Goal: Complete application form

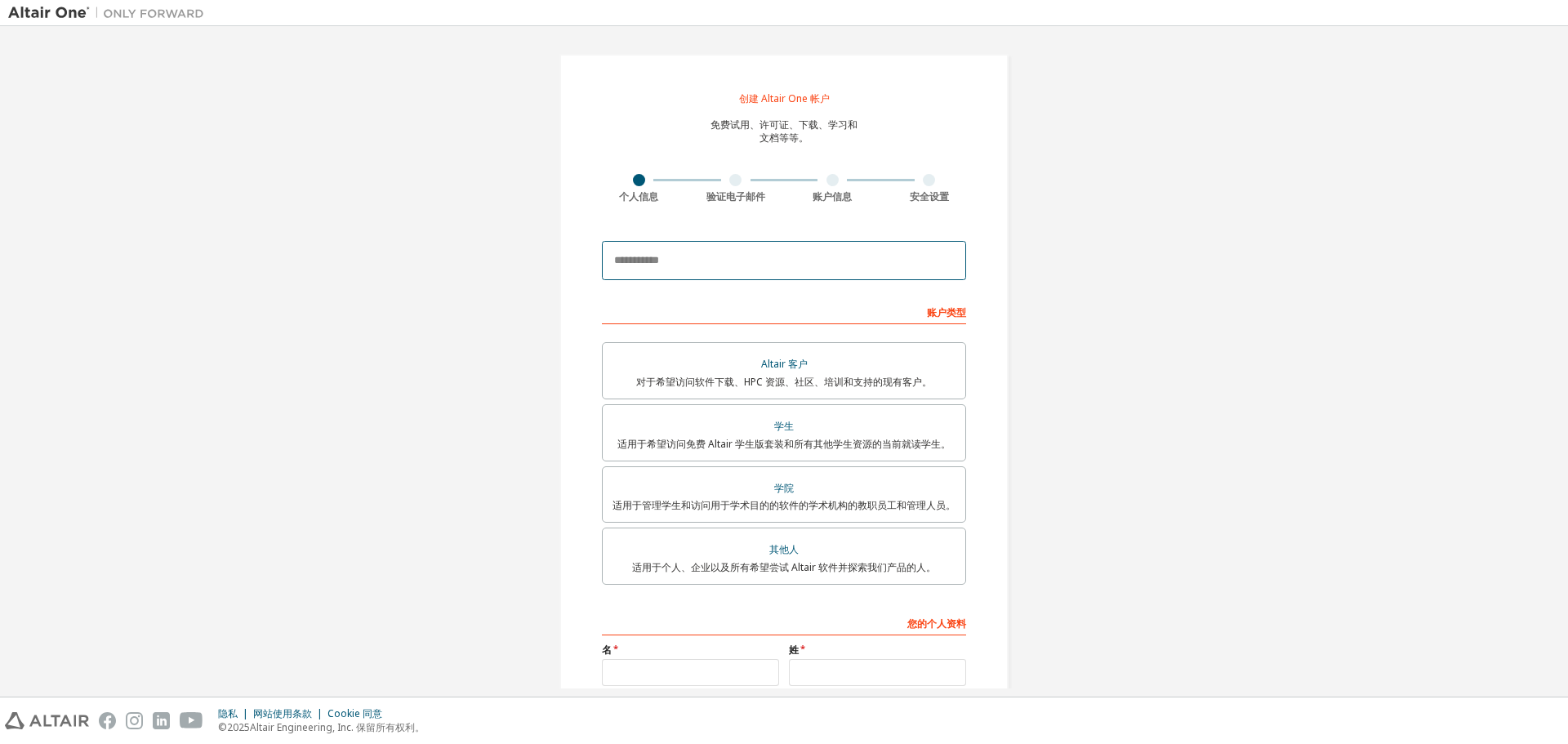
drag, startPoint x: 0, startPoint y: 0, endPoint x: 891, endPoint y: 255, distance: 926.8
click at [891, 255] on input "email" at bounding box center [784, 260] width 364 height 39
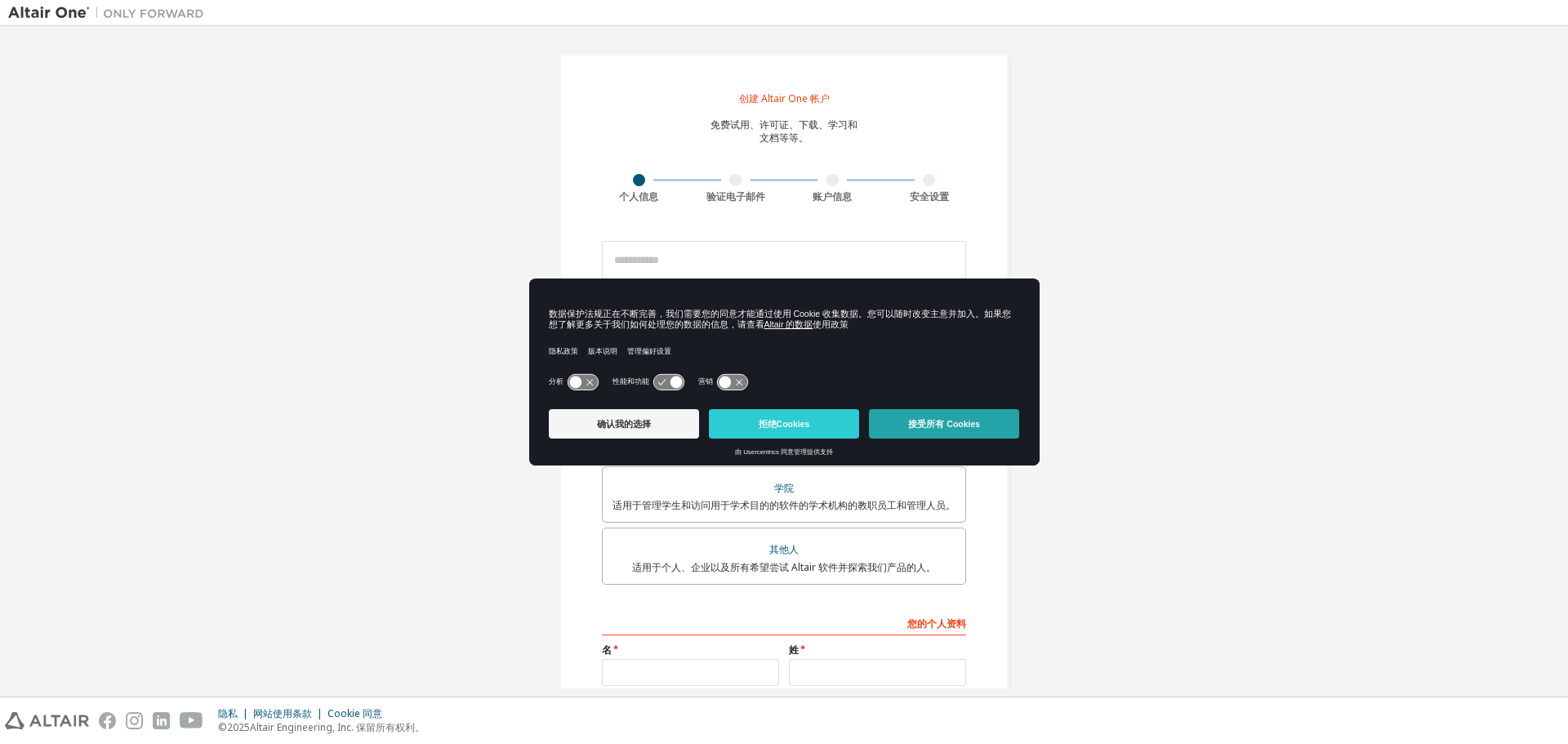
click at [925, 415] on button "接受所有 Cookies" at bounding box center [945, 424] width 151 height 29
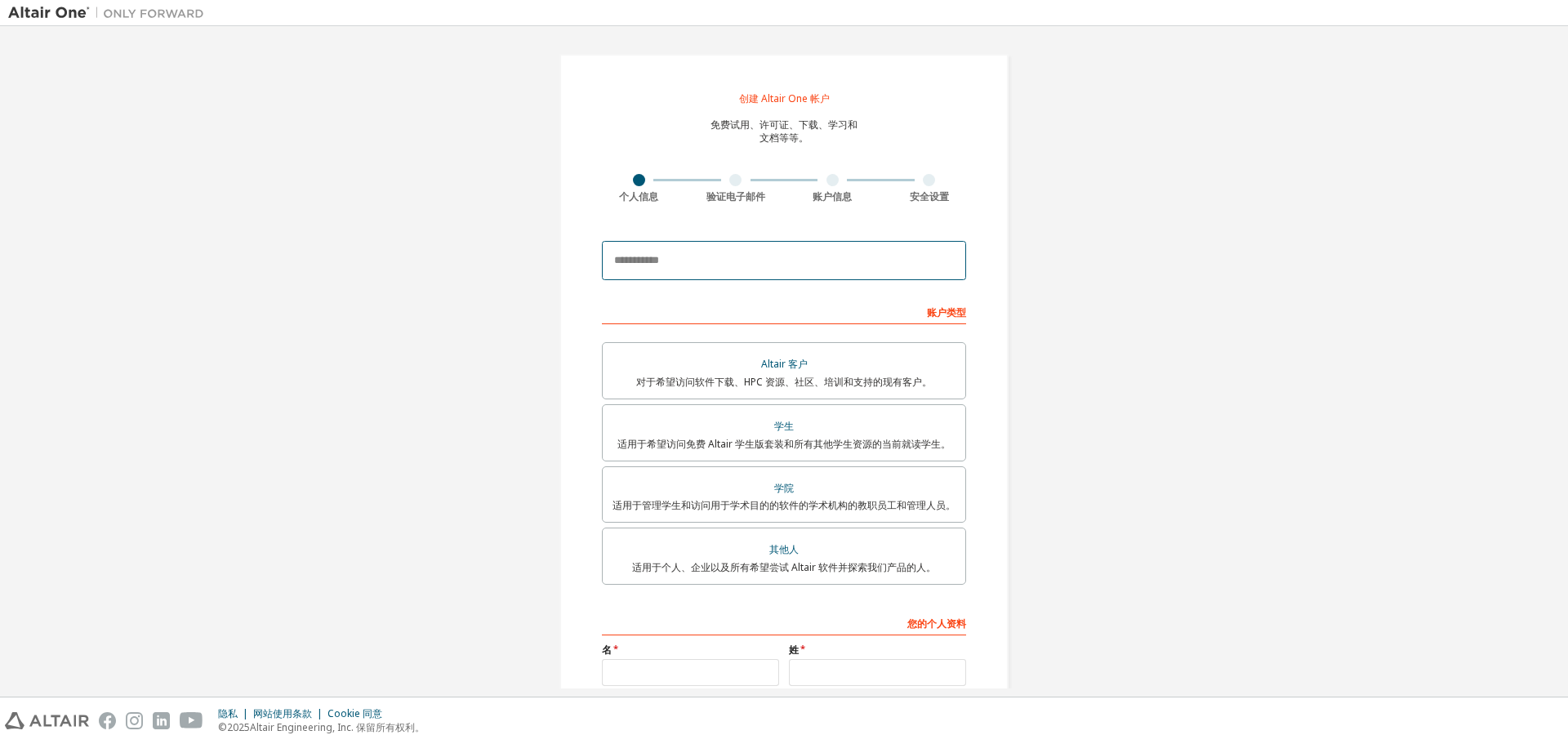
click at [768, 257] on input "email" at bounding box center [784, 260] width 364 height 39
type input "**********"
click at [689, 437] on font "适用于希望访问免费 Altair 学生版套装和所有其他学生资源的当前就读学生。" at bounding box center [784, 443] width 333 height 14
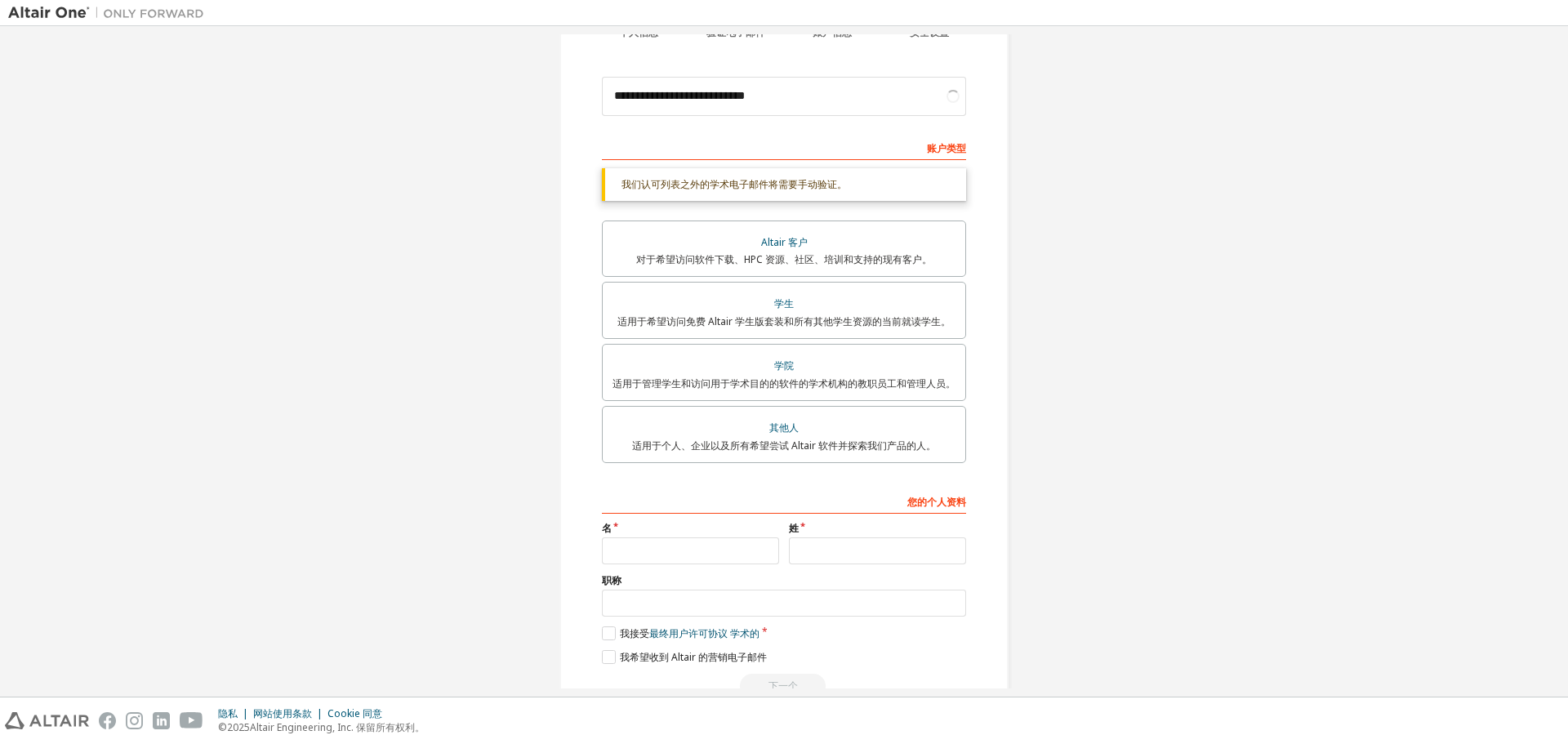
scroll to position [205, 0]
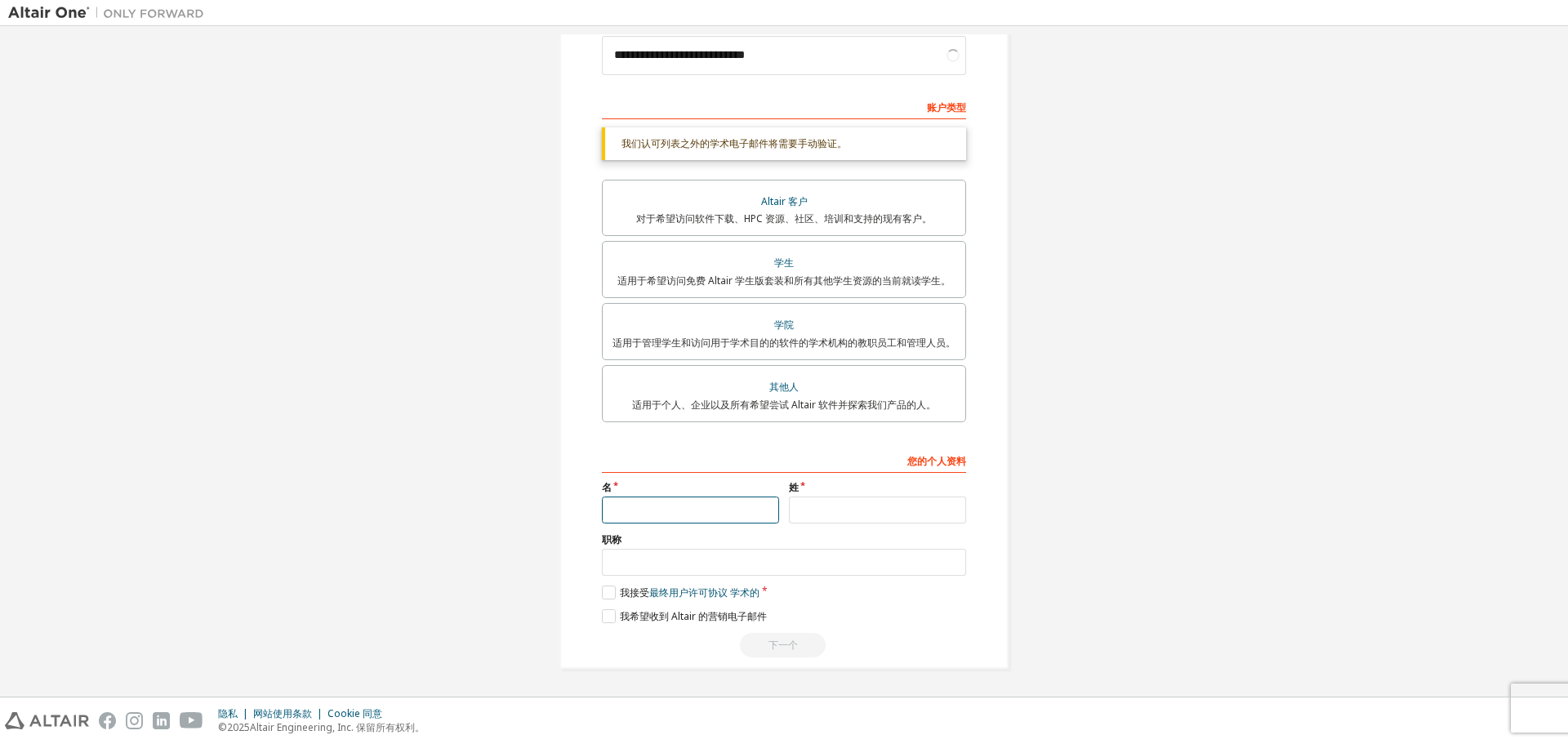
click at [645, 503] on input "text" at bounding box center [690, 510] width 177 height 27
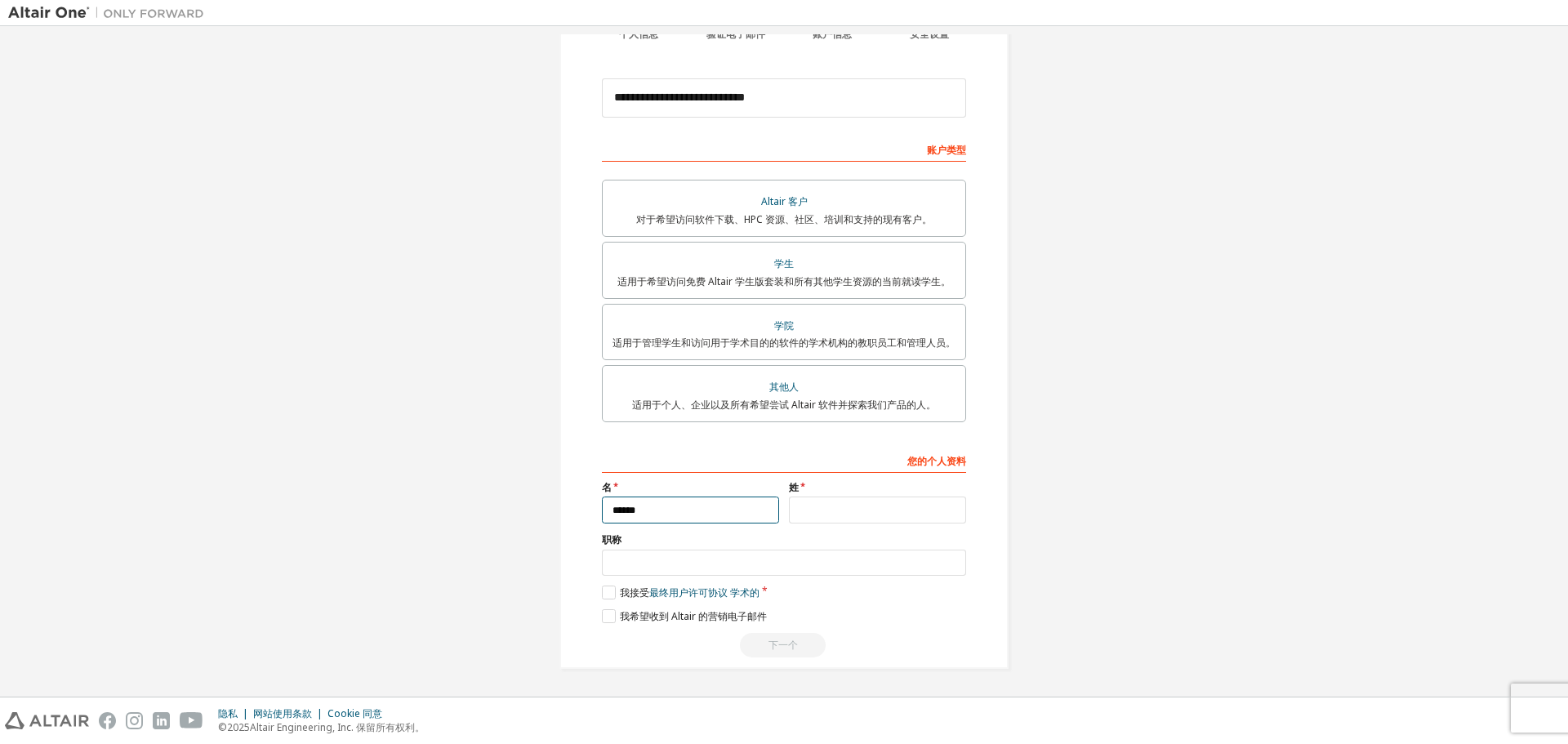
type input "******"
click at [849, 501] on input "text" at bounding box center [877, 510] width 177 height 27
type input "****"
click at [607, 588] on label "我接受 最终用户许可协议 学术的" at bounding box center [680, 592] width 158 height 14
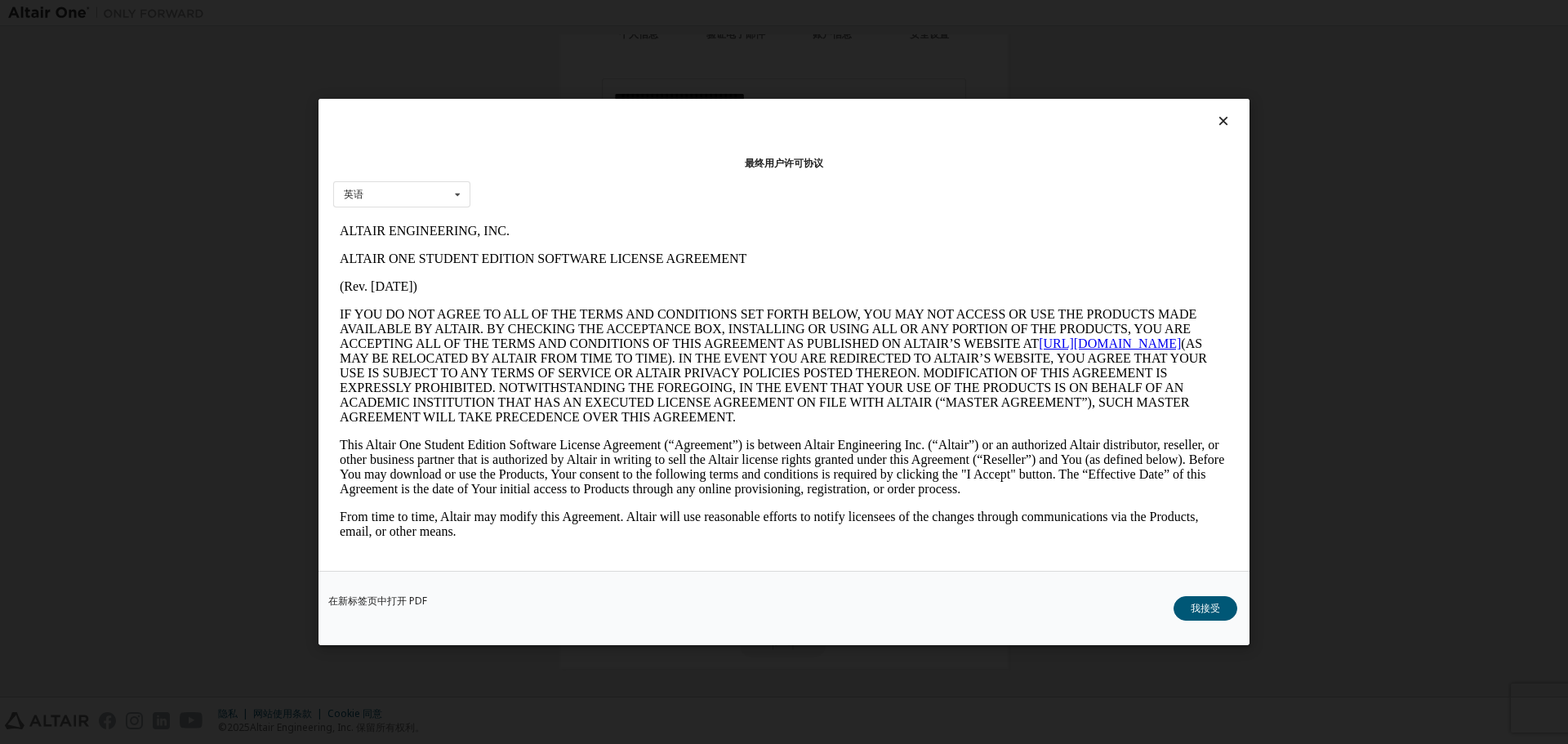
scroll to position [0, 0]
click at [1220, 612] on font "我接受" at bounding box center [1206, 608] width 29 height 14
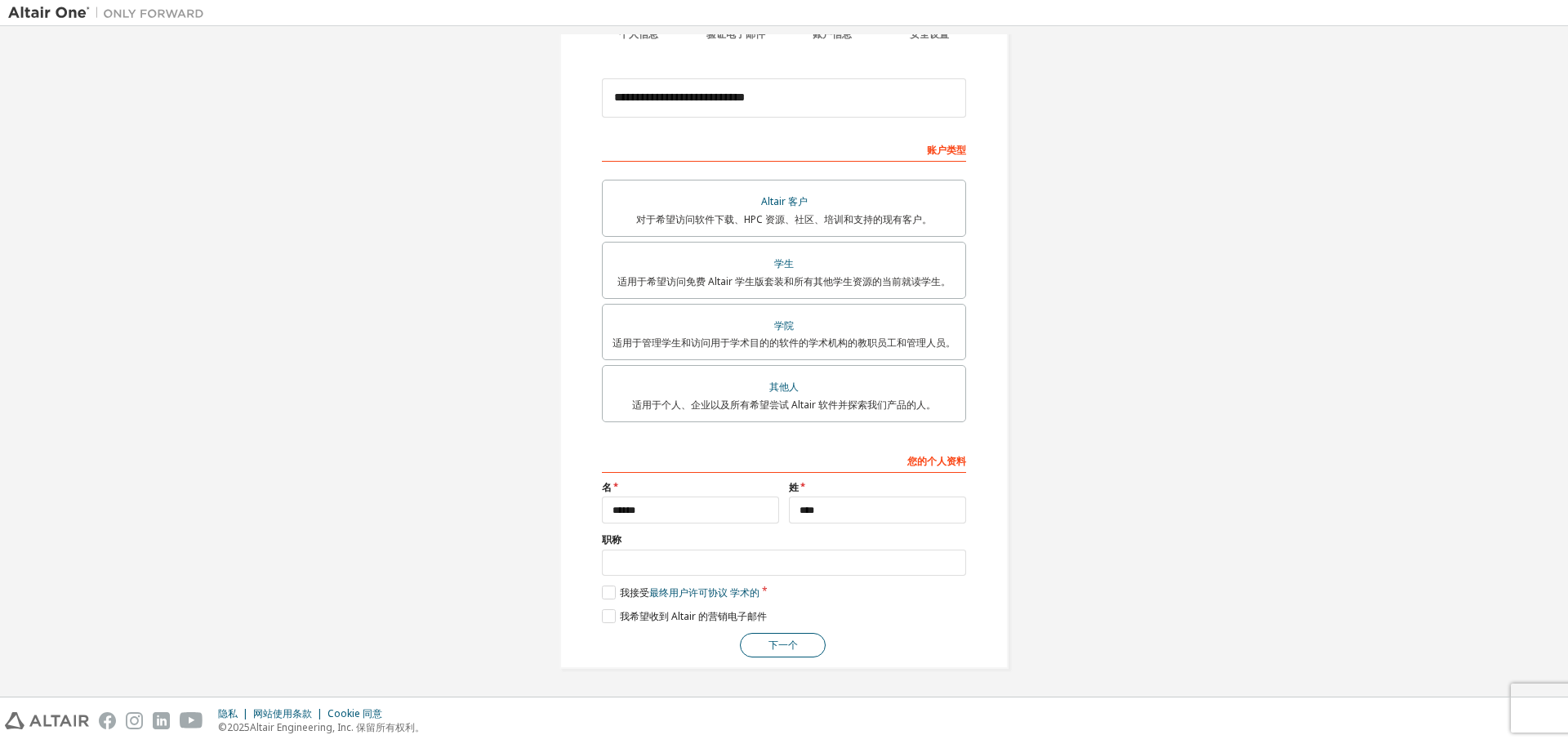
click at [768, 650] on font "下一个" at bounding box center [783, 645] width 29 height 14
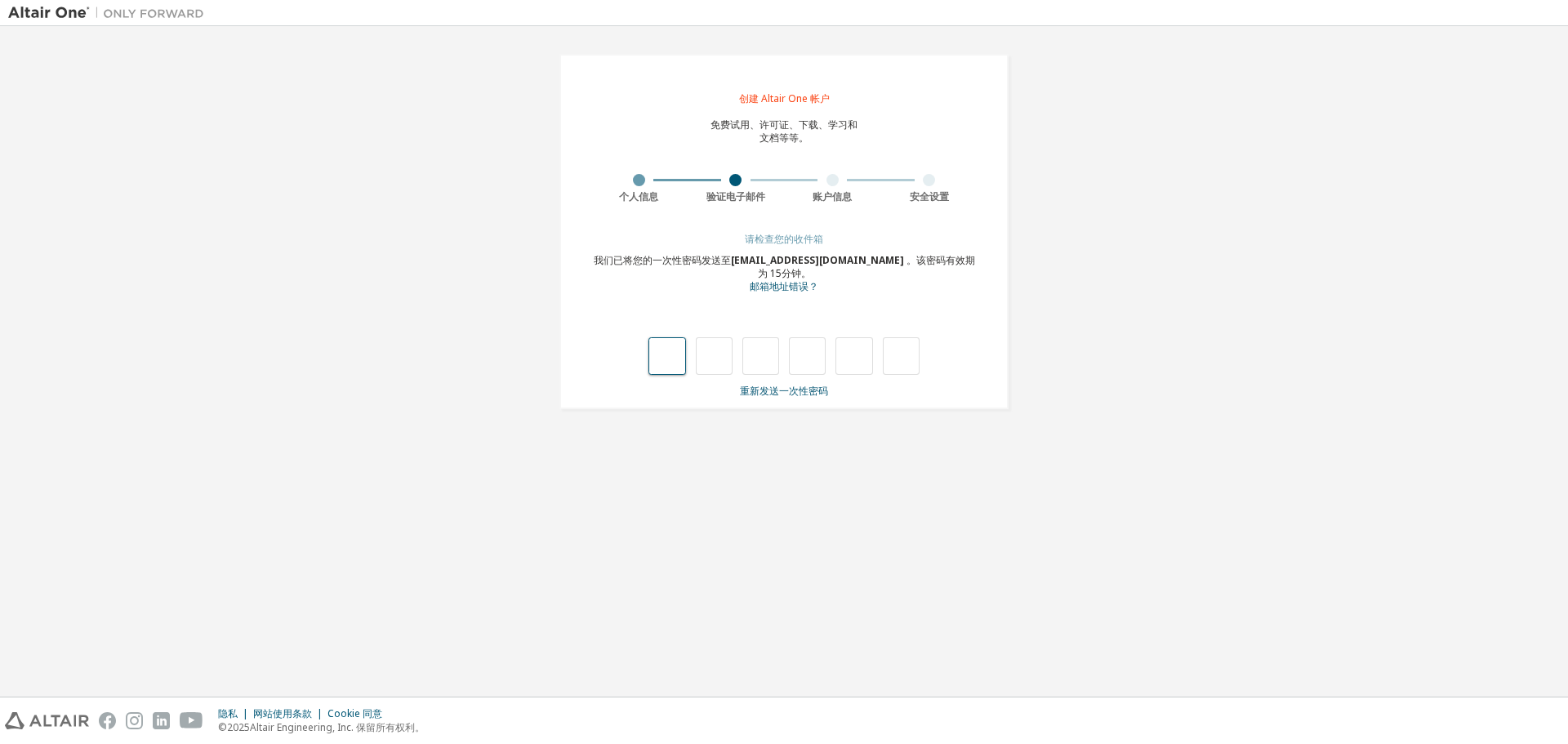
click at [675, 362] on input "text" at bounding box center [668, 356] width 37 height 37
type input "*"
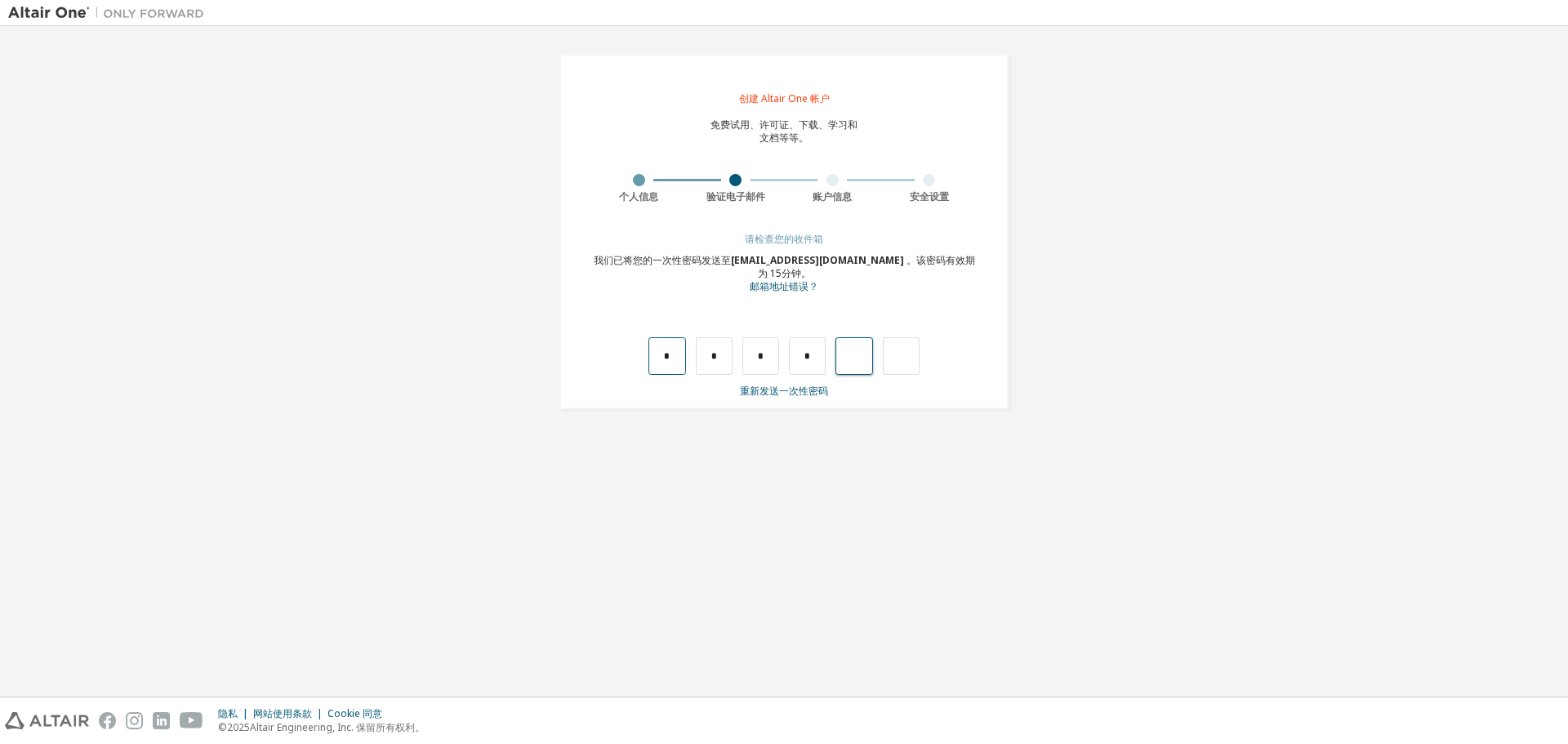
type input "*"
